Goal: Navigation & Orientation: Find specific page/section

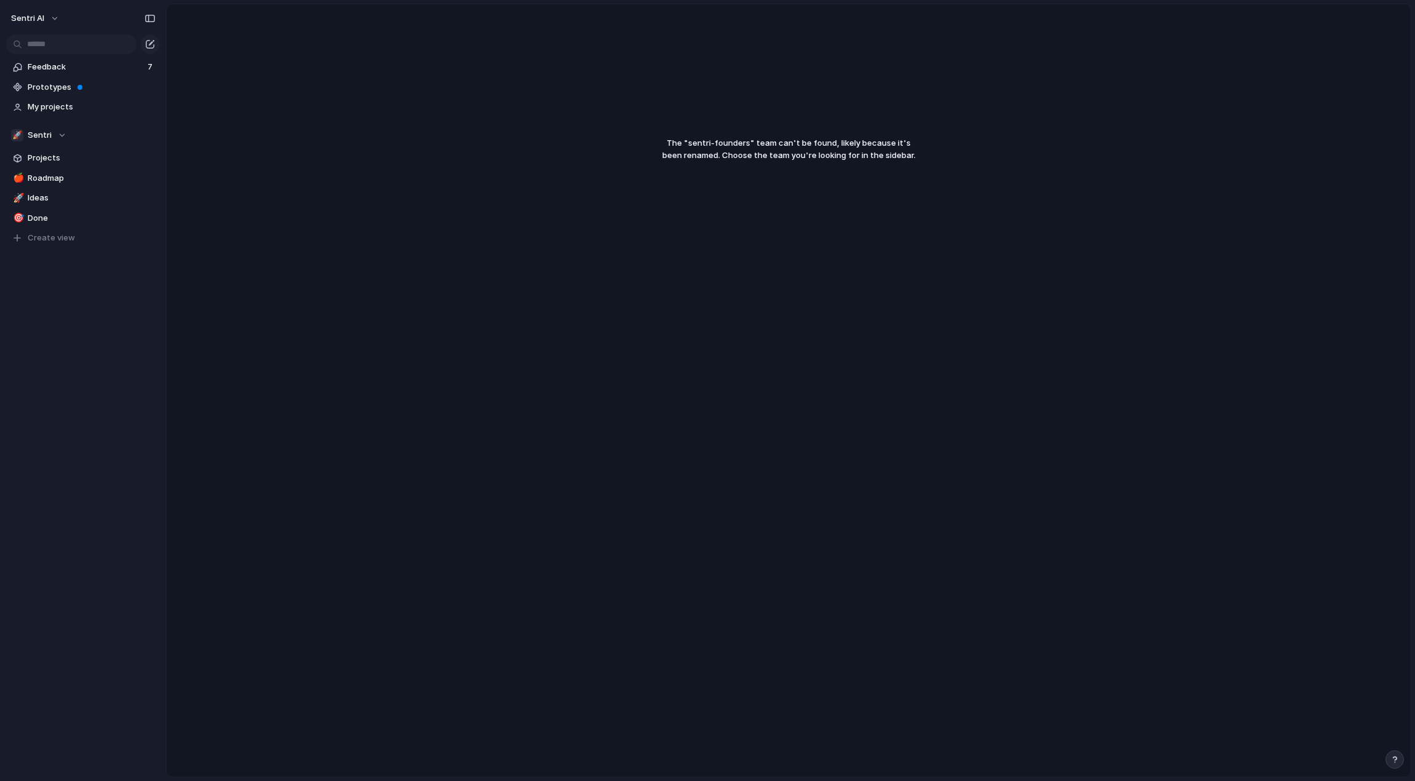
click at [64, 378] on div "Sentri AI Feedback 7 Prototypes My projects 🚀 Sentri Projects 🍎 Roadmap 🚀 Ideas…" at bounding box center [83, 390] width 166 height 781
click at [78, 308] on div "Feedback 7 Prototypes My projects 🚀 Sentri Projects 🍎 Roadmap 🚀 Ideas 🎯 Done To…" at bounding box center [83, 173] width 166 height 347
click at [64, 186] on link "🍎 Roadmap" at bounding box center [83, 178] width 154 height 18
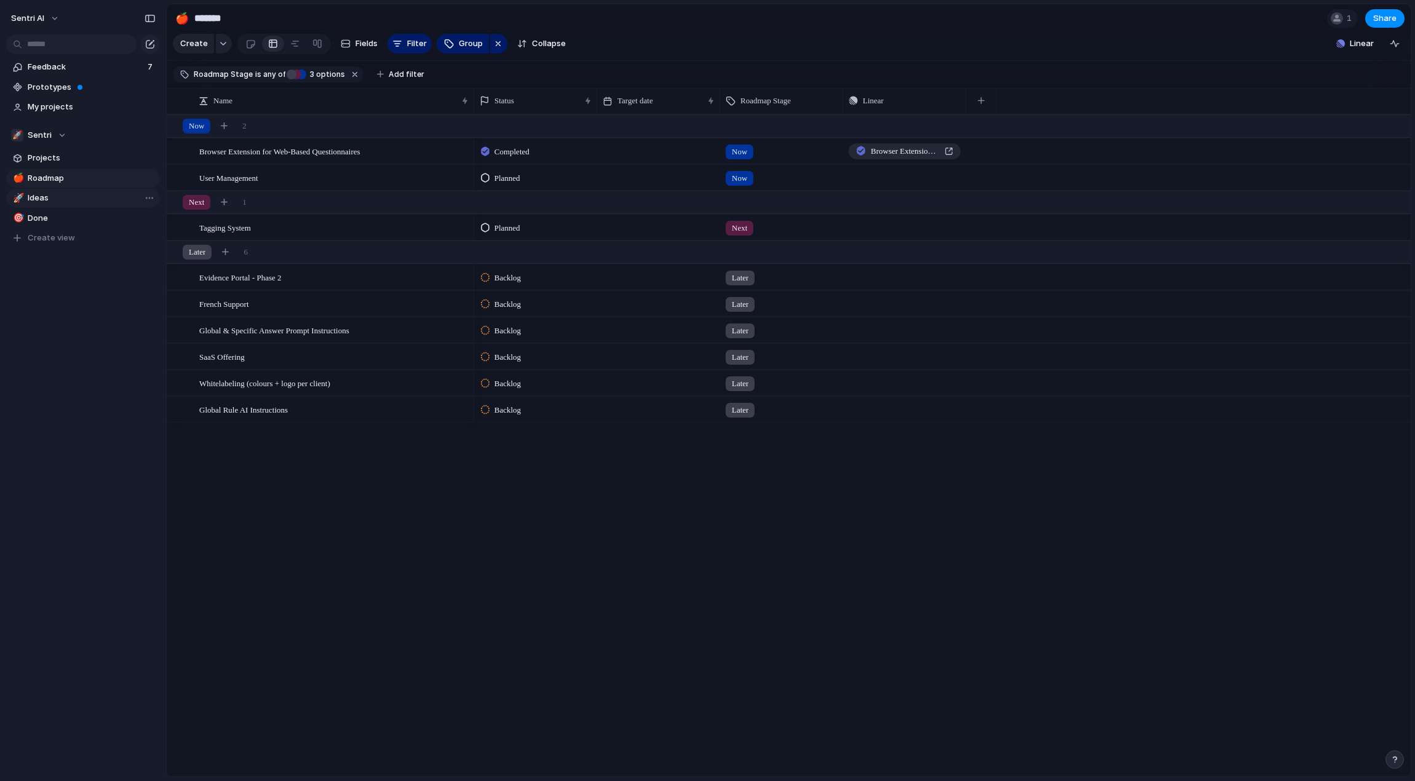
click at [71, 195] on span "Ideas" at bounding box center [92, 198] width 128 height 12
type input "*****"
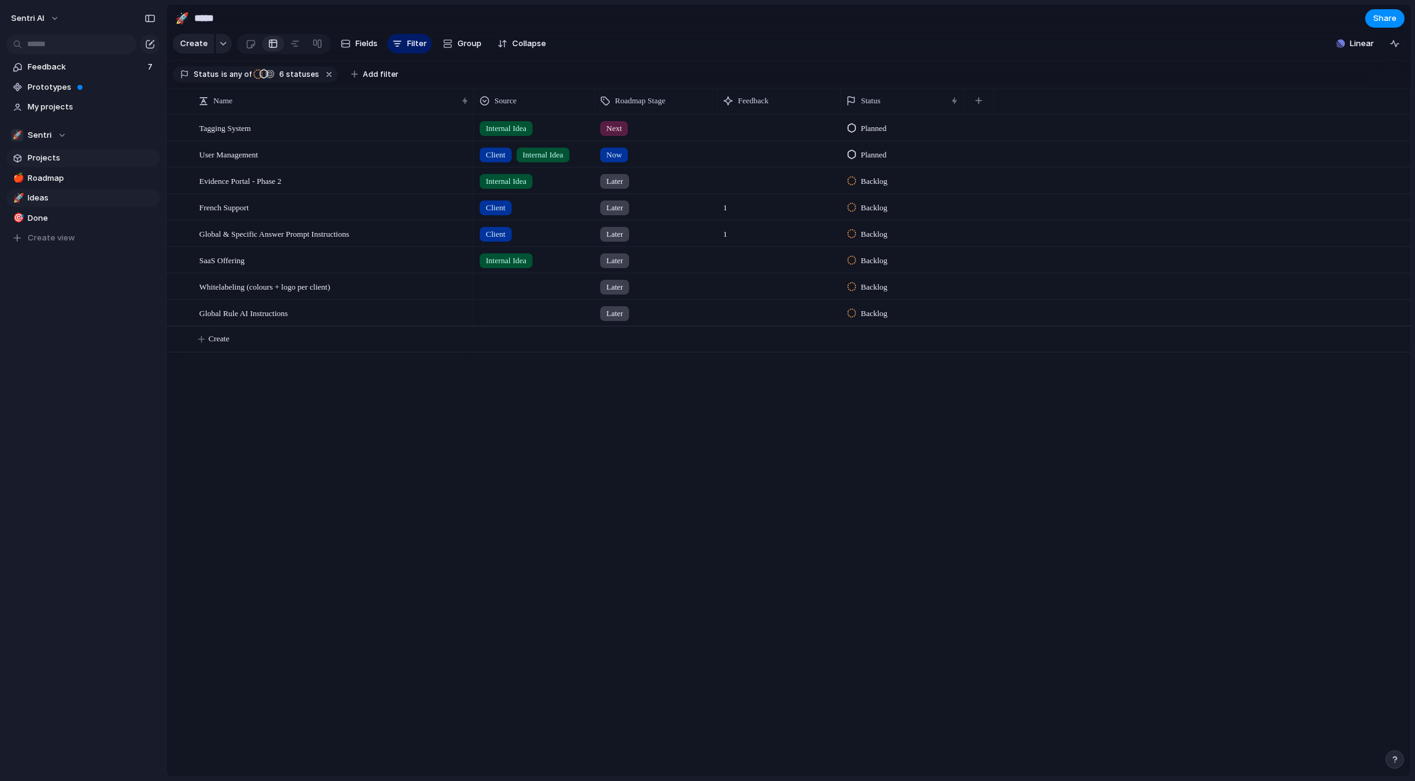
click at [76, 157] on span "Projects" at bounding box center [92, 158] width 128 height 12
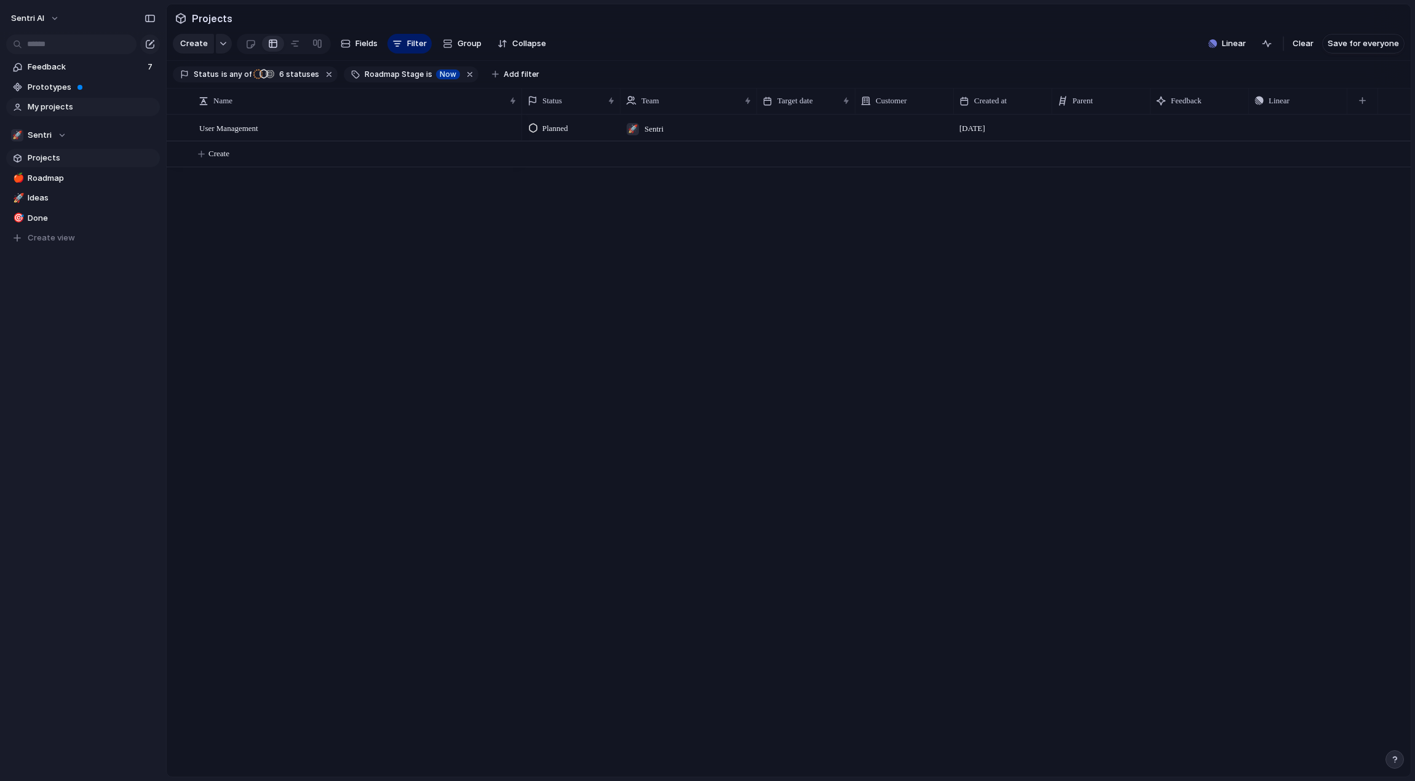
click at [72, 109] on span "My projects" at bounding box center [92, 107] width 128 height 12
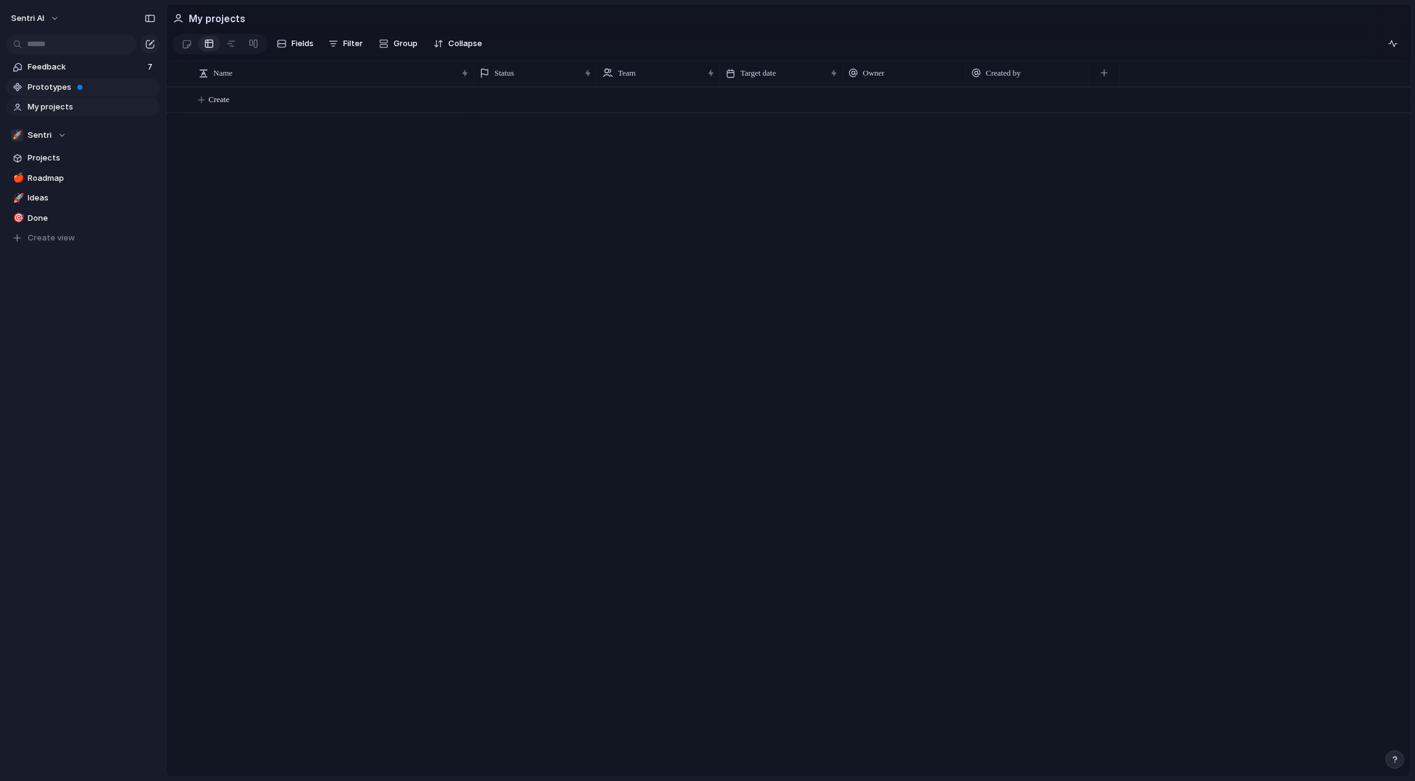
click at [67, 80] on link "Prototypes" at bounding box center [83, 87] width 154 height 18
